Goal: Task Accomplishment & Management: Manage account settings

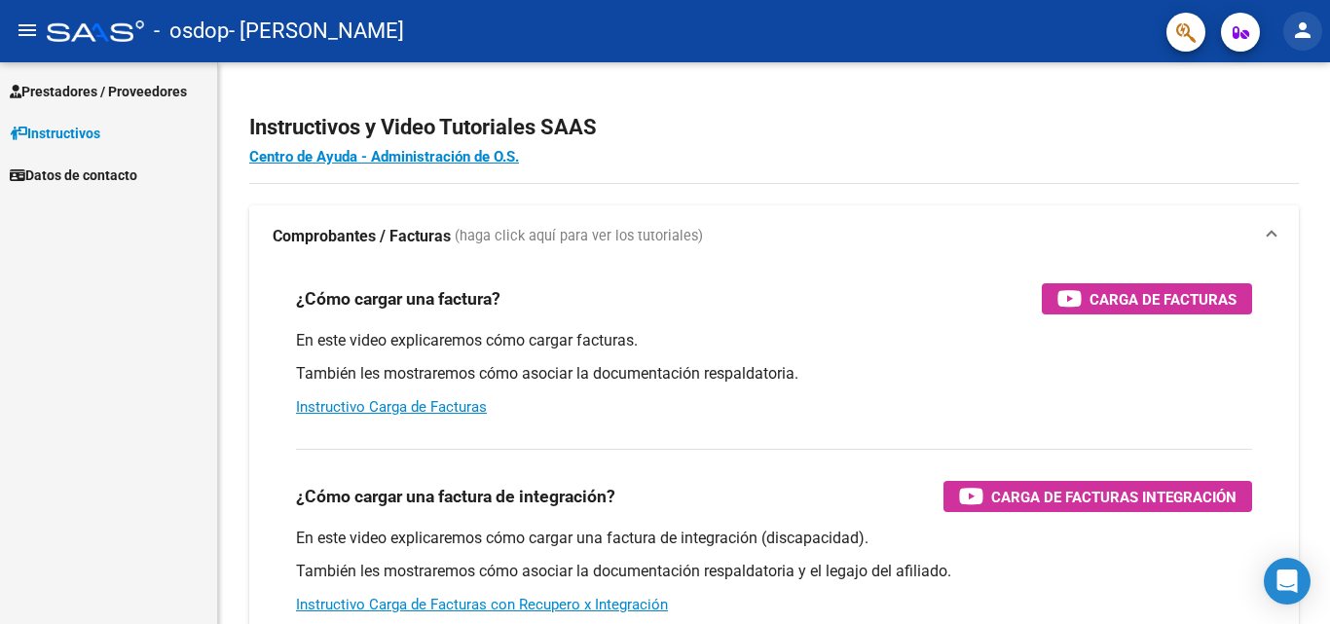
click at [1294, 30] on mat-icon "person" at bounding box center [1302, 30] width 23 height 23
click at [1274, 82] on button "person Mi Perfil" at bounding box center [1263, 81] width 119 height 47
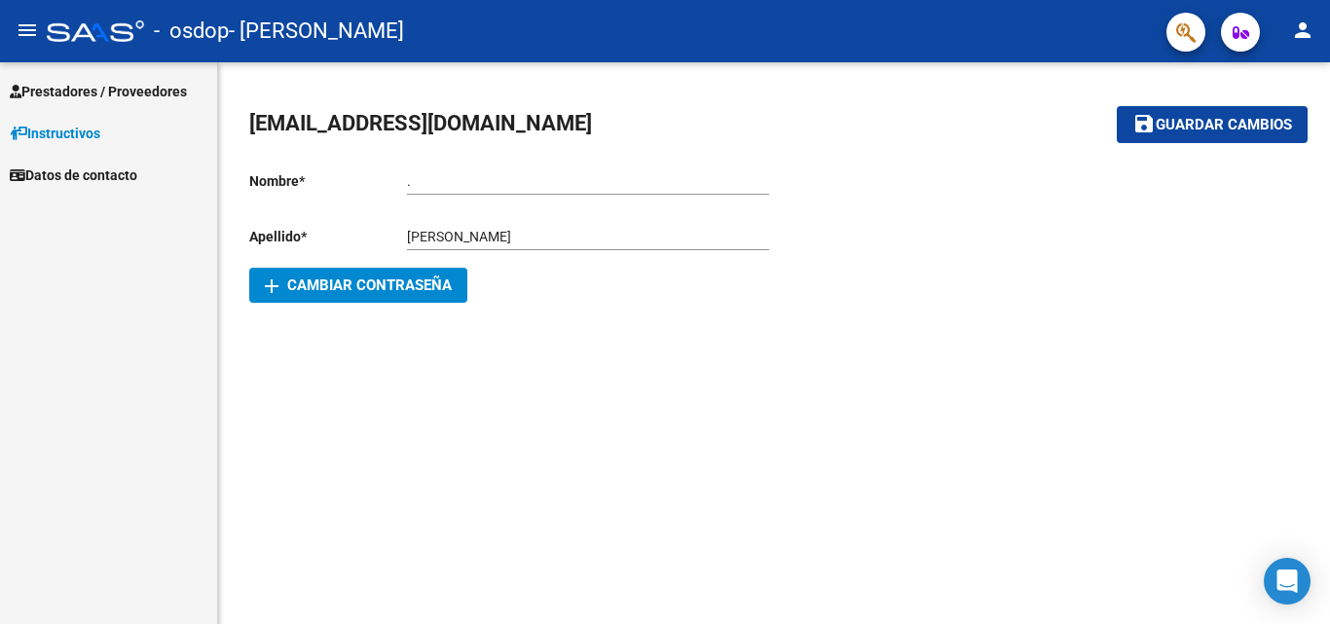
click at [1315, 32] on button "person" at bounding box center [1303, 31] width 39 height 39
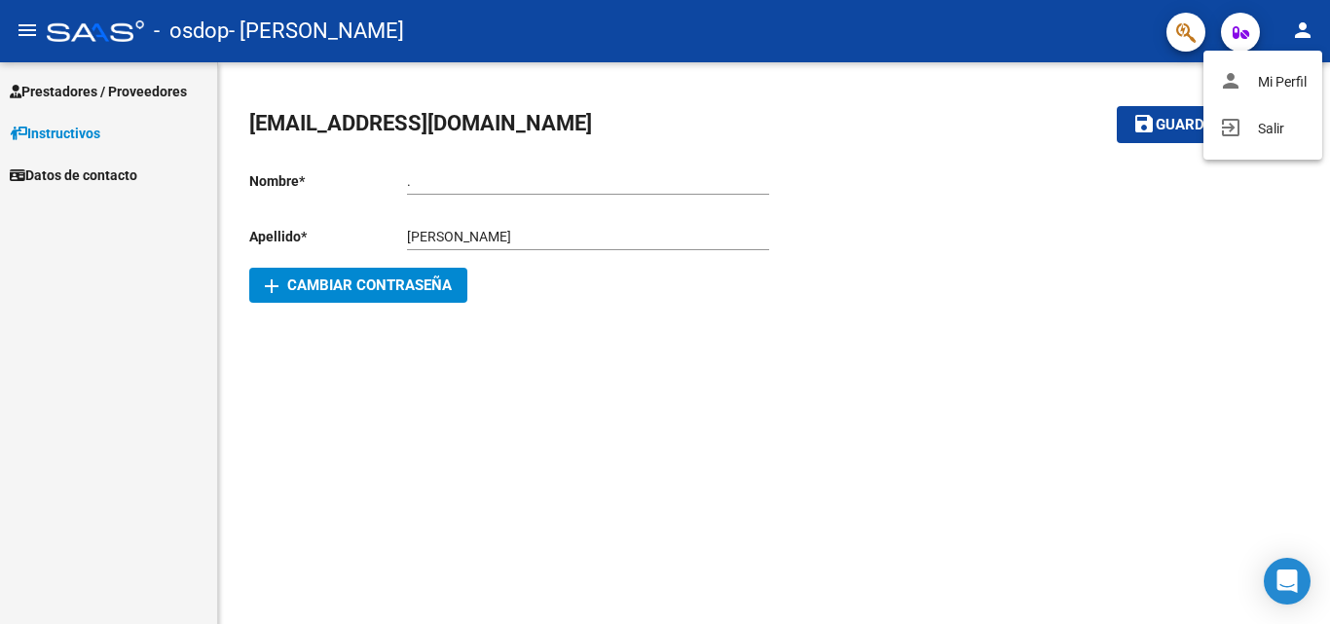
drag, startPoint x: 586, startPoint y: 240, endPoint x: 505, endPoint y: 237, distance: 81.9
click at [505, 237] on div at bounding box center [665, 312] width 1330 height 624
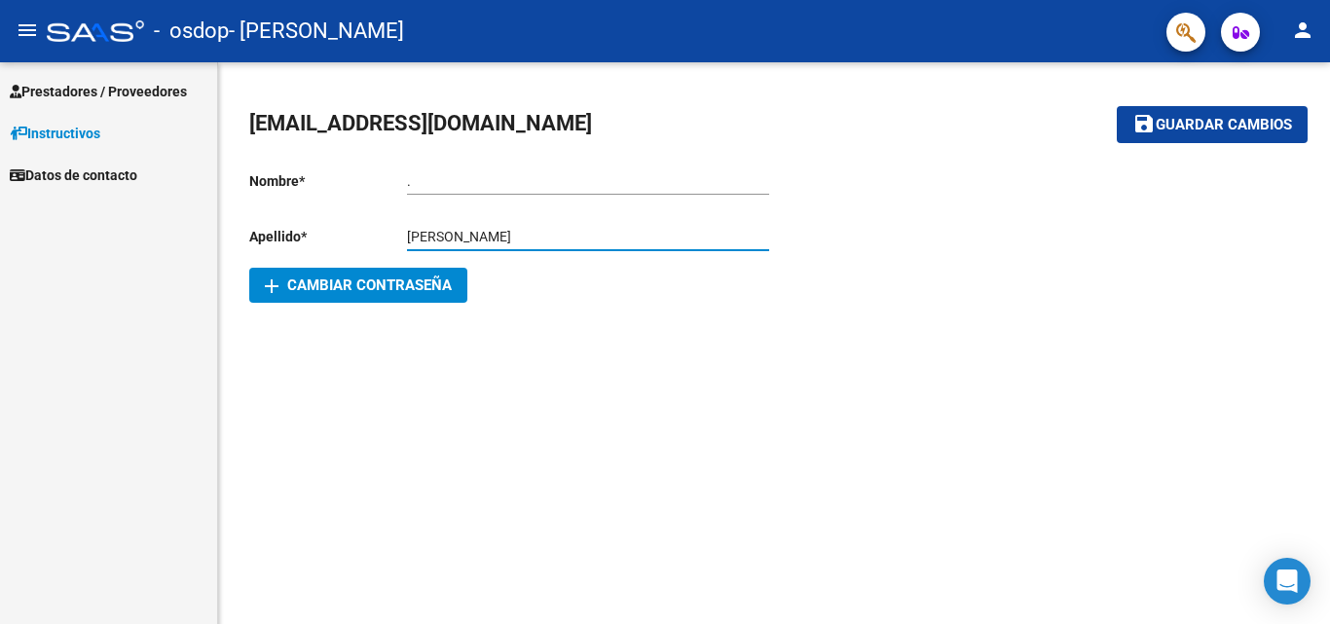
click at [565, 234] on input "[PERSON_NAME]" at bounding box center [588, 237] width 362 height 17
drag, startPoint x: 571, startPoint y: 234, endPoint x: 468, endPoint y: 231, distance: 102.3
click at [468, 231] on input "[PERSON_NAME]" at bounding box center [588, 237] width 362 height 17
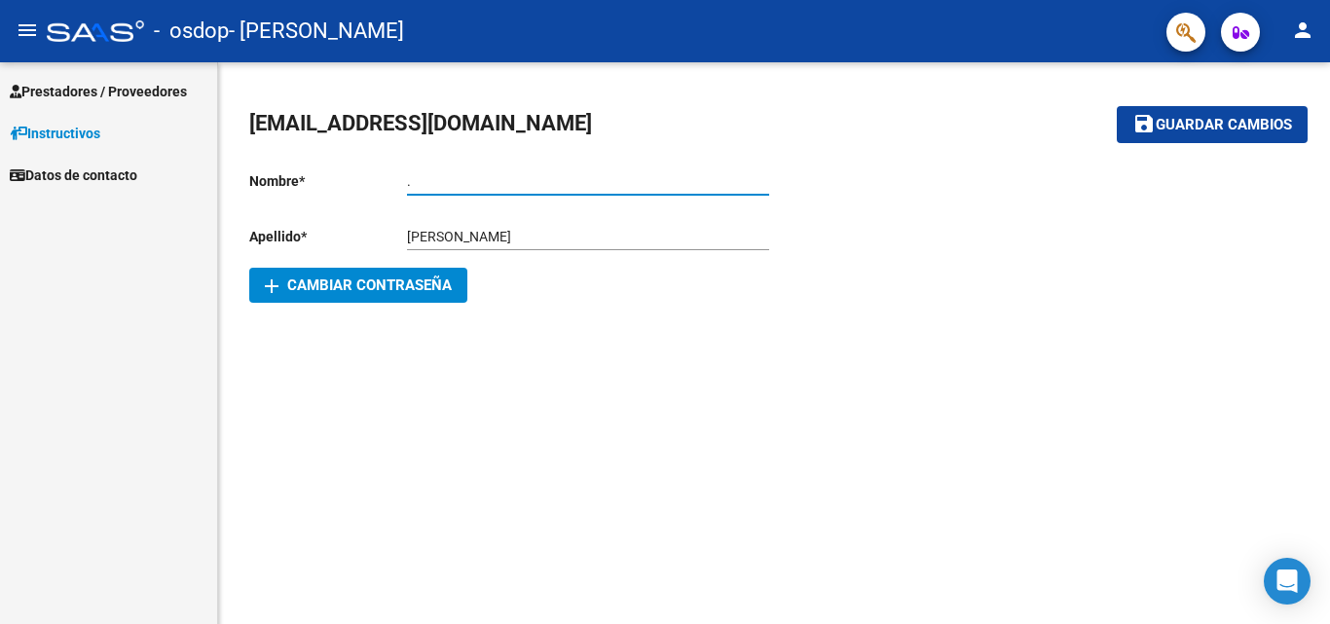
click at [439, 178] on input "." at bounding box center [588, 181] width 362 height 17
paste input "[PERSON_NAME]"
type input ".[PERSON_NAME]"
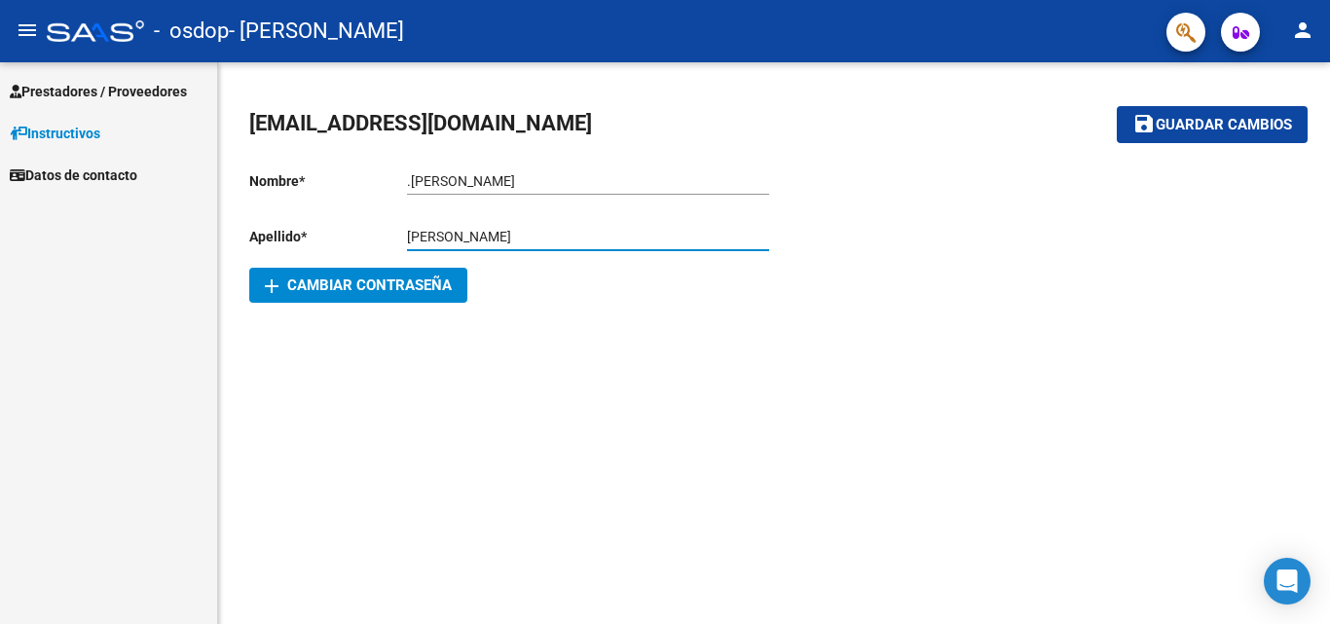
drag, startPoint x: 593, startPoint y: 237, endPoint x: 471, endPoint y: 229, distance: 122.0
click at [471, 229] on input "[PERSON_NAME]" at bounding box center [588, 237] width 362 height 17
type input "[PERSON_NAME]"
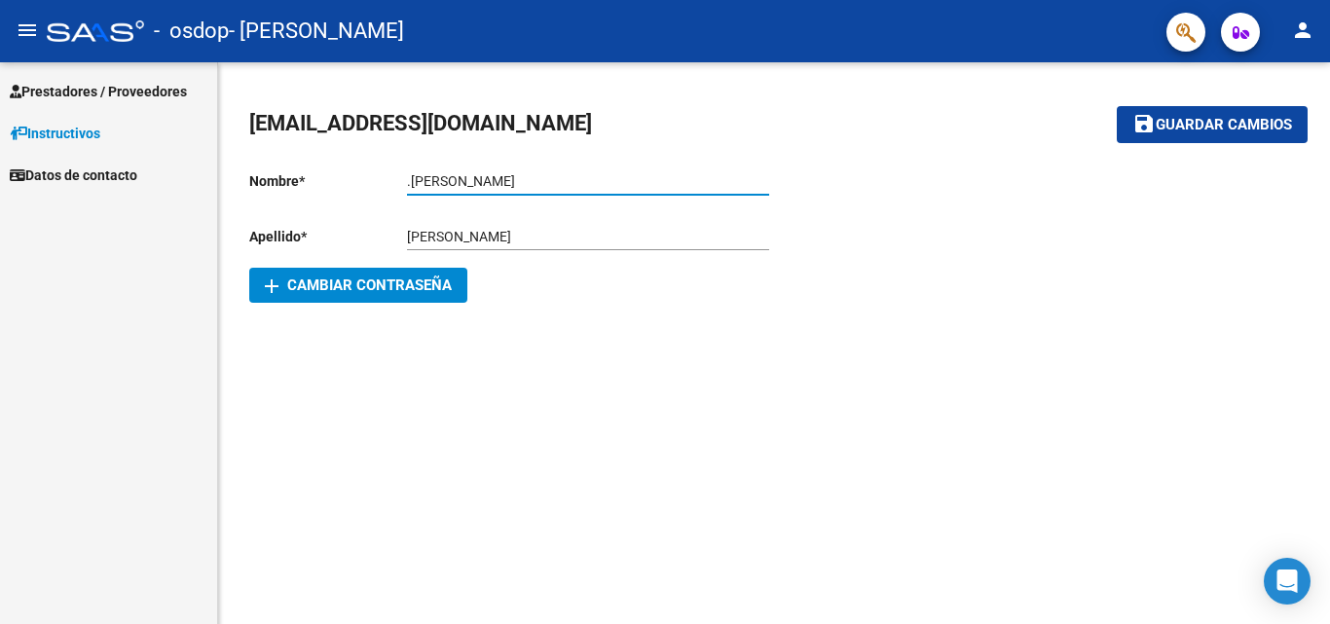
click at [410, 180] on input ".[PERSON_NAME]" at bounding box center [588, 181] width 362 height 17
type input "[PERSON_NAME]"
click at [985, 372] on mat-sidenav-content "[EMAIL_ADDRESS][DOMAIN_NAME] save Guardar cambios Nombre * [PERSON_NAME] nombre…" at bounding box center [774, 343] width 1112 height 562
click at [1224, 117] on span "Guardar cambios" at bounding box center [1224, 126] width 136 height 18
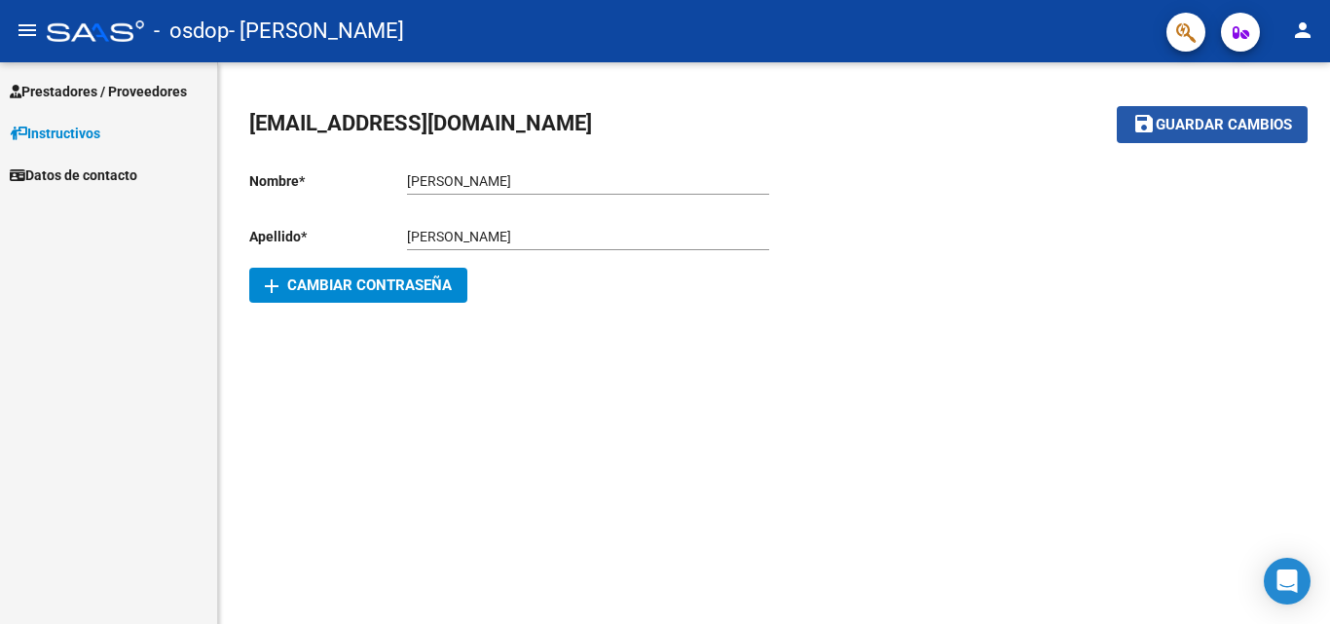
click at [1224, 117] on span "Guardar cambios" at bounding box center [1224, 126] width 136 height 18
